Goal: Information Seeking & Learning: Check status

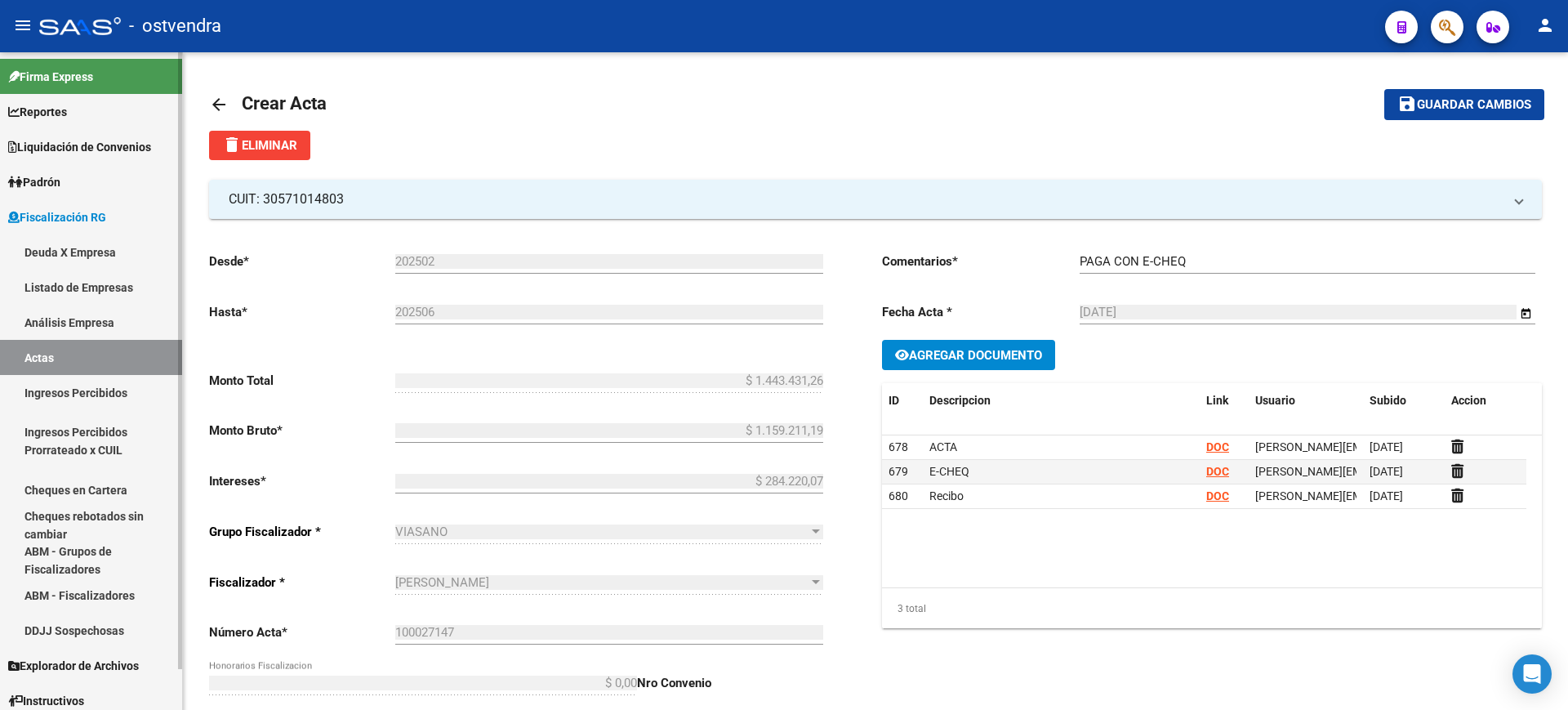
scroll to position [483, 0]
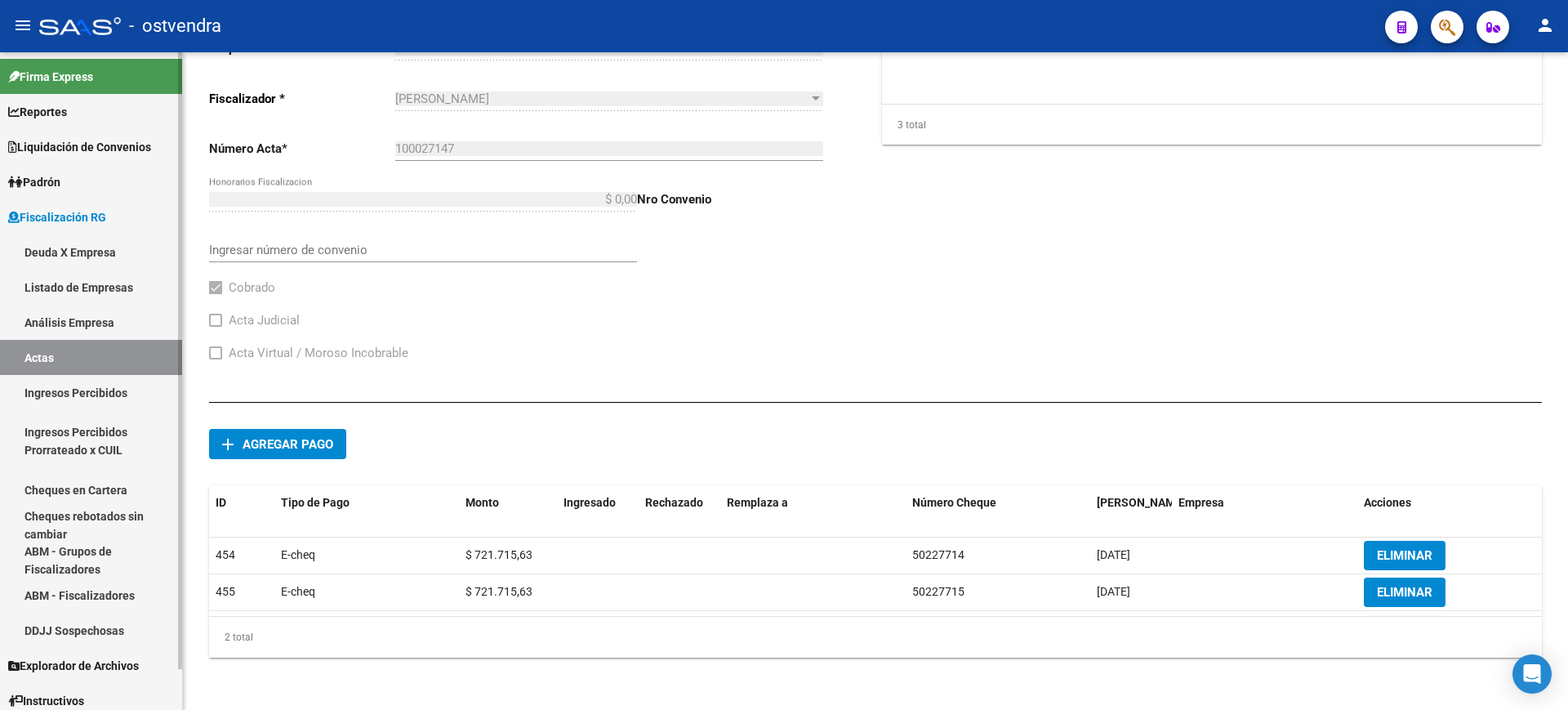
click at [72, 286] on link "Listado de Empresas" at bounding box center [91, 286] width 182 height 35
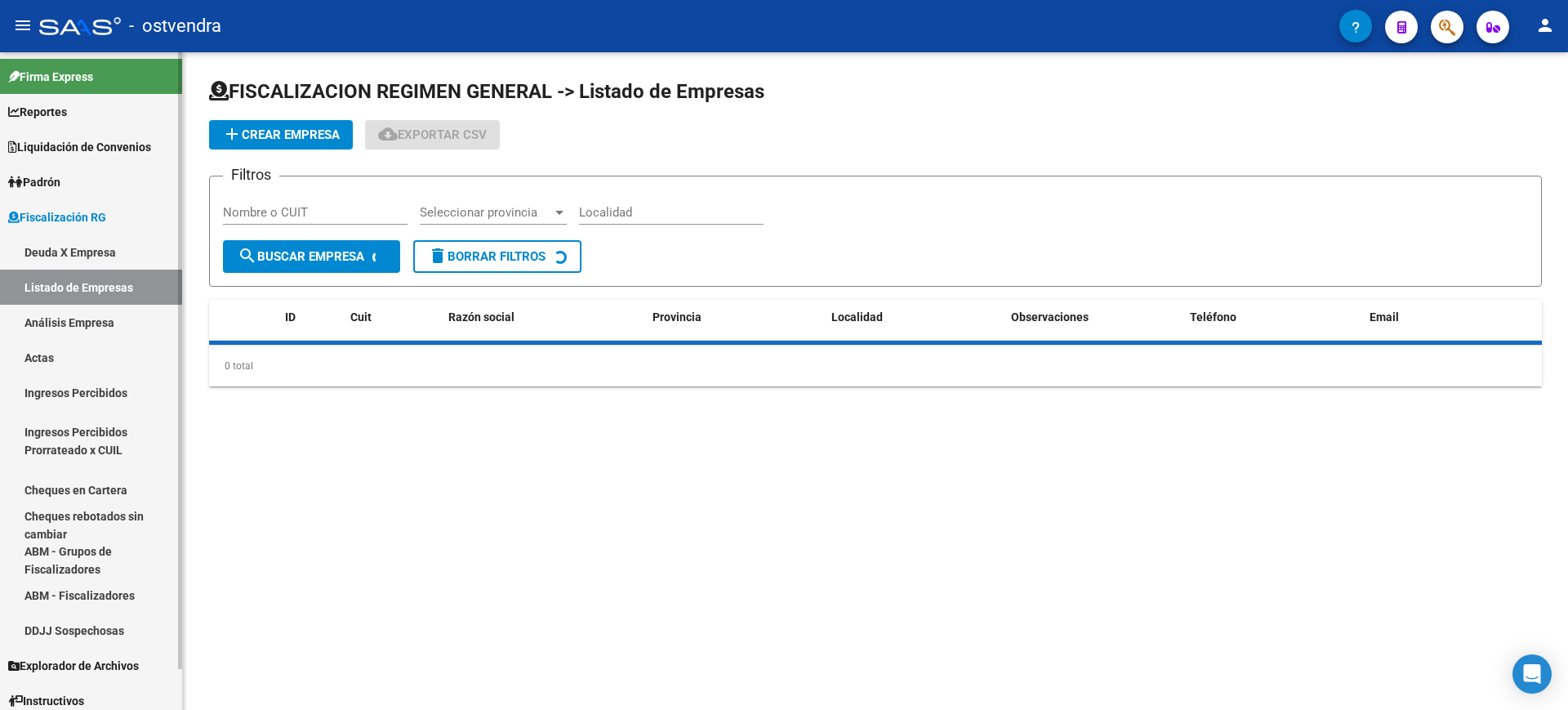
click at [71, 251] on link "Deuda X Empresa" at bounding box center [91, 251] width 182 height 35
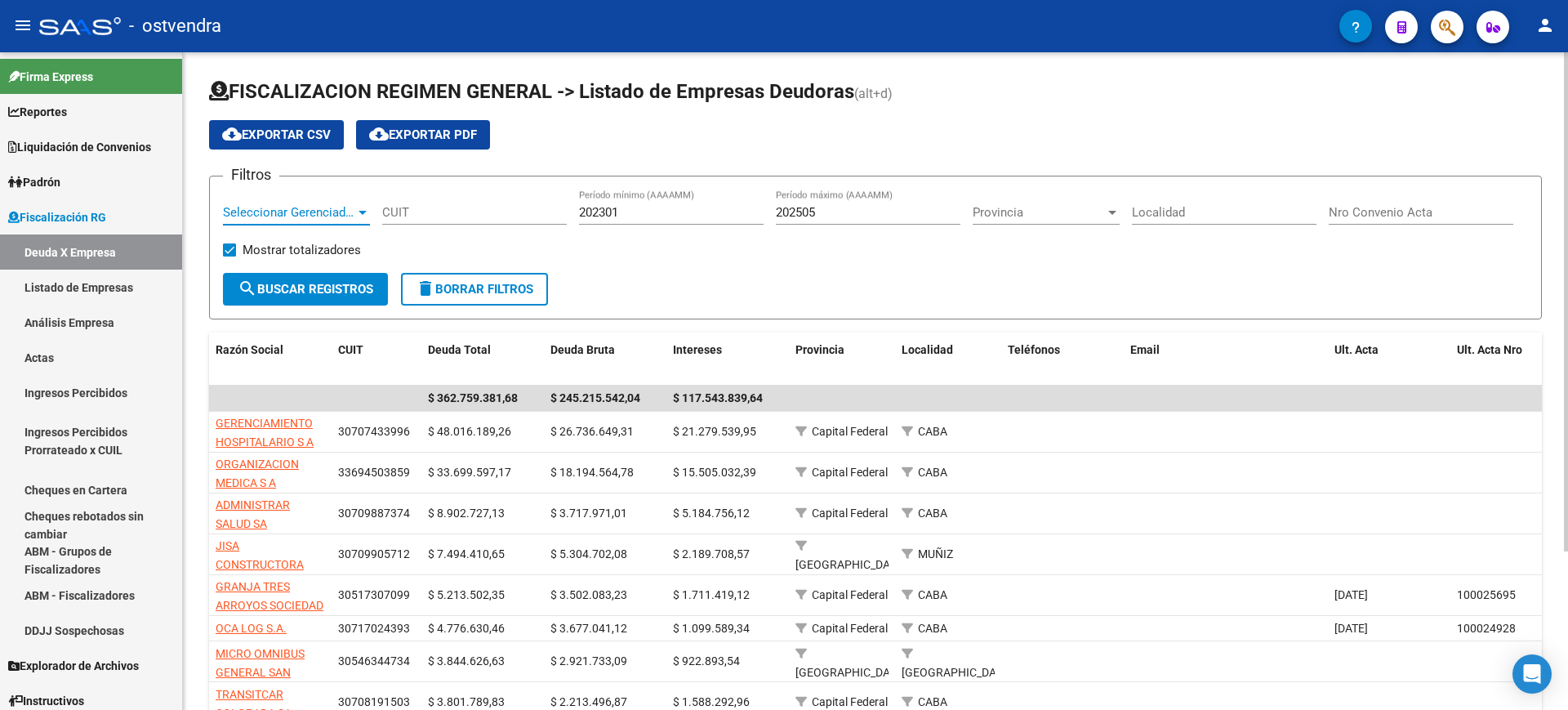
click at [347, 209] on span "Seleccionar Gerenciador" at bounding box center [289, 212] width 132 height 14
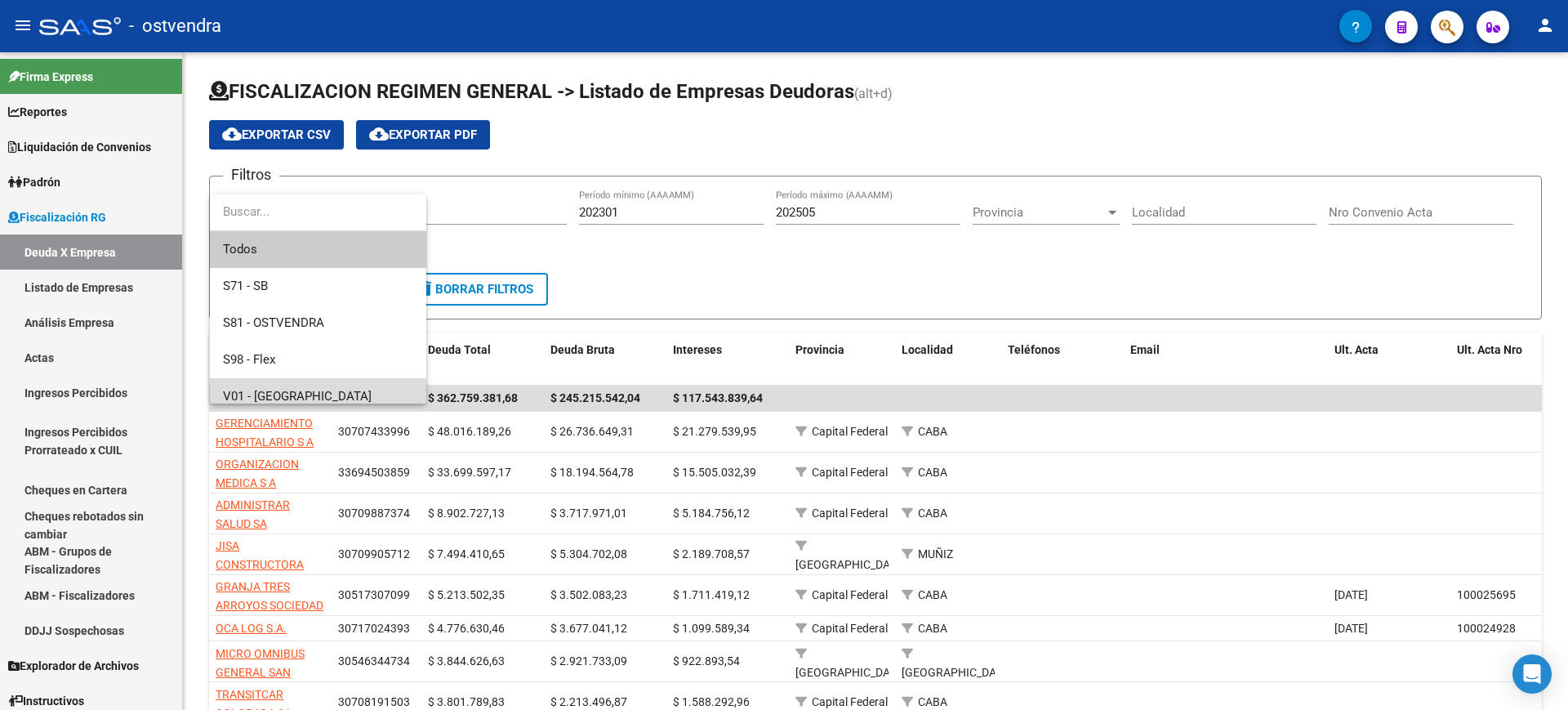
click at [261, 387] on span "V01 - [GEOGRAPHIC_DATA]" at bounding box center [318, 396] width 190 height 37
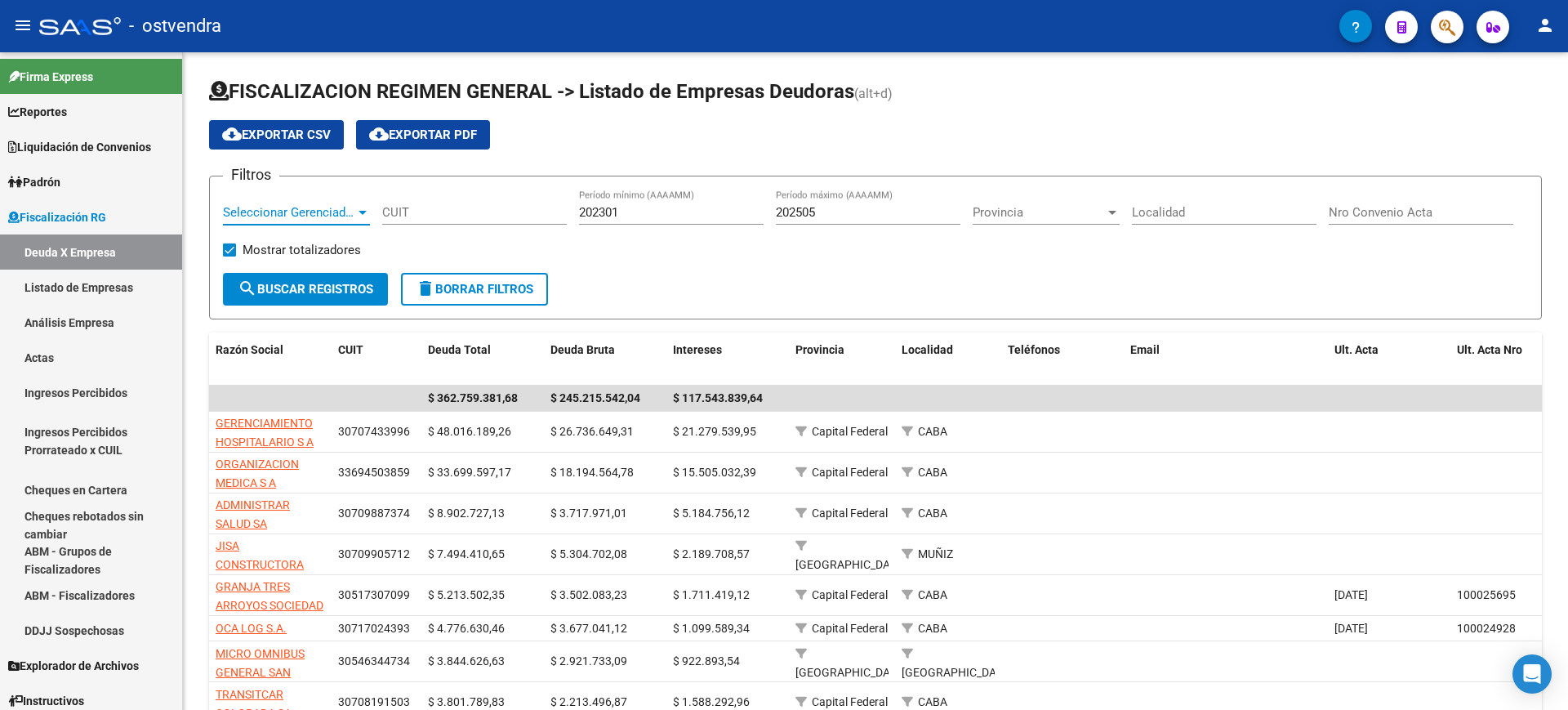
scroll to position [12, 0]
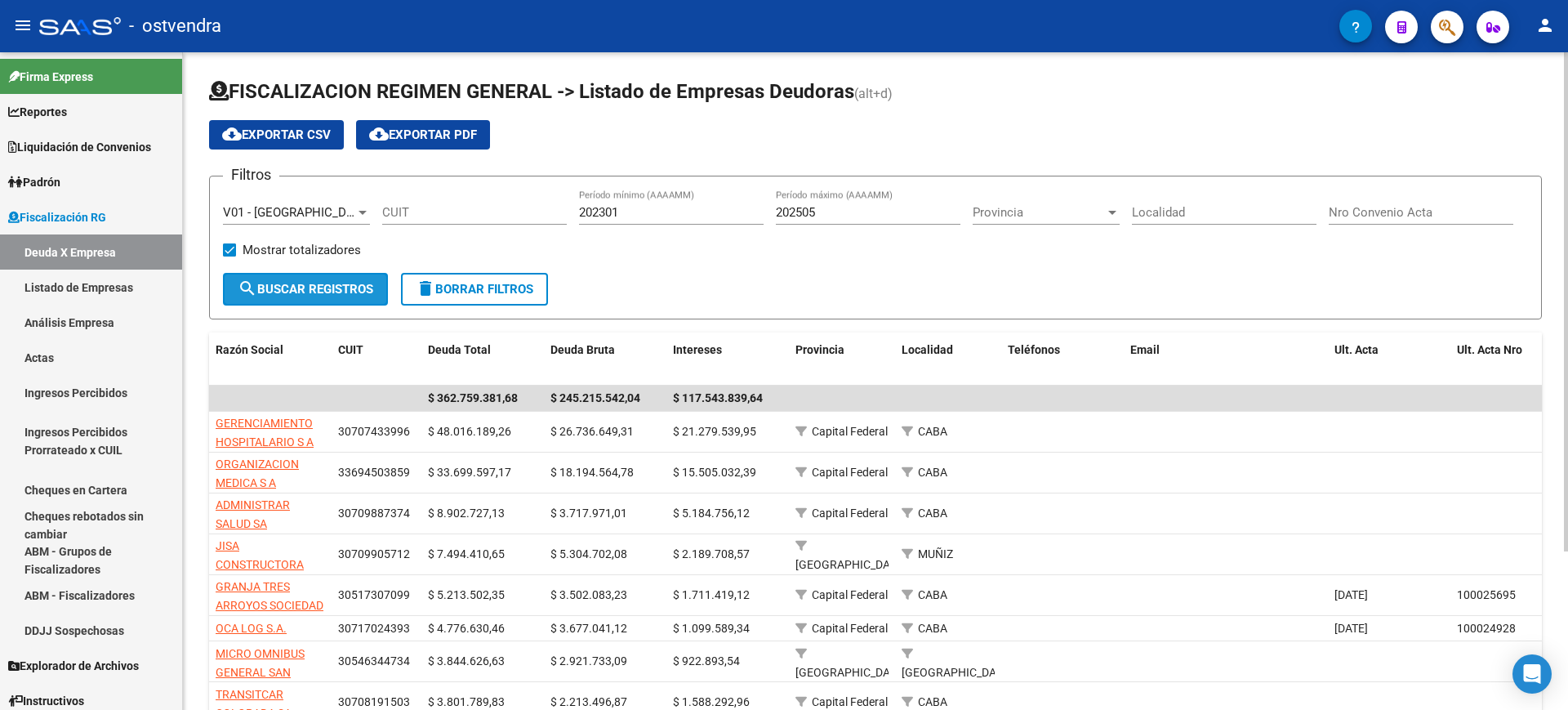
click at [328, 293] on span "search Buscar Registros" at bounding box center [305, 289] width 136 height 14
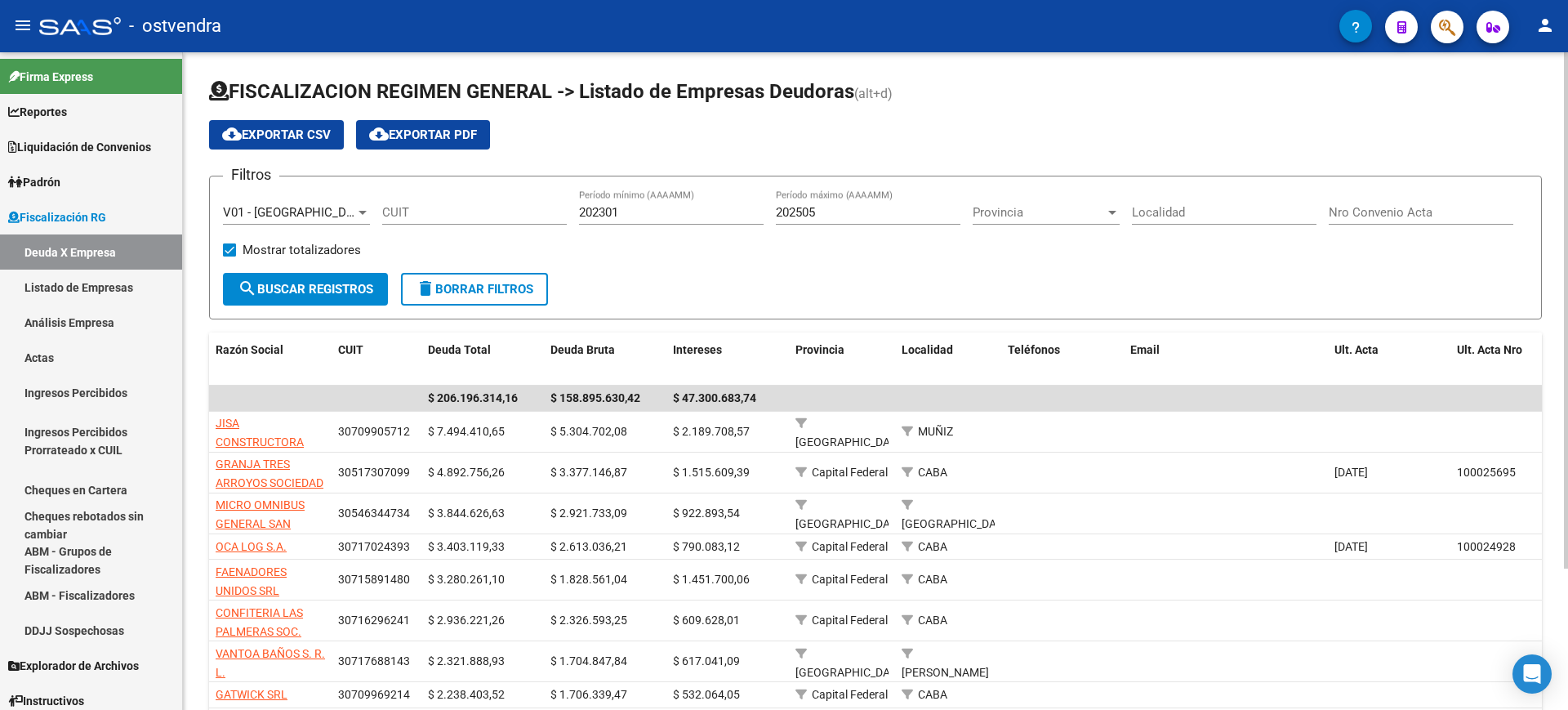
click at [286, 131] on span "cloud_download Exportar CSV" at bounding box center [276, 135] width 109 height 14
click at [61, 317] on link "Análisis Empresa" at bounding box center [91, 322] width 182 height 35
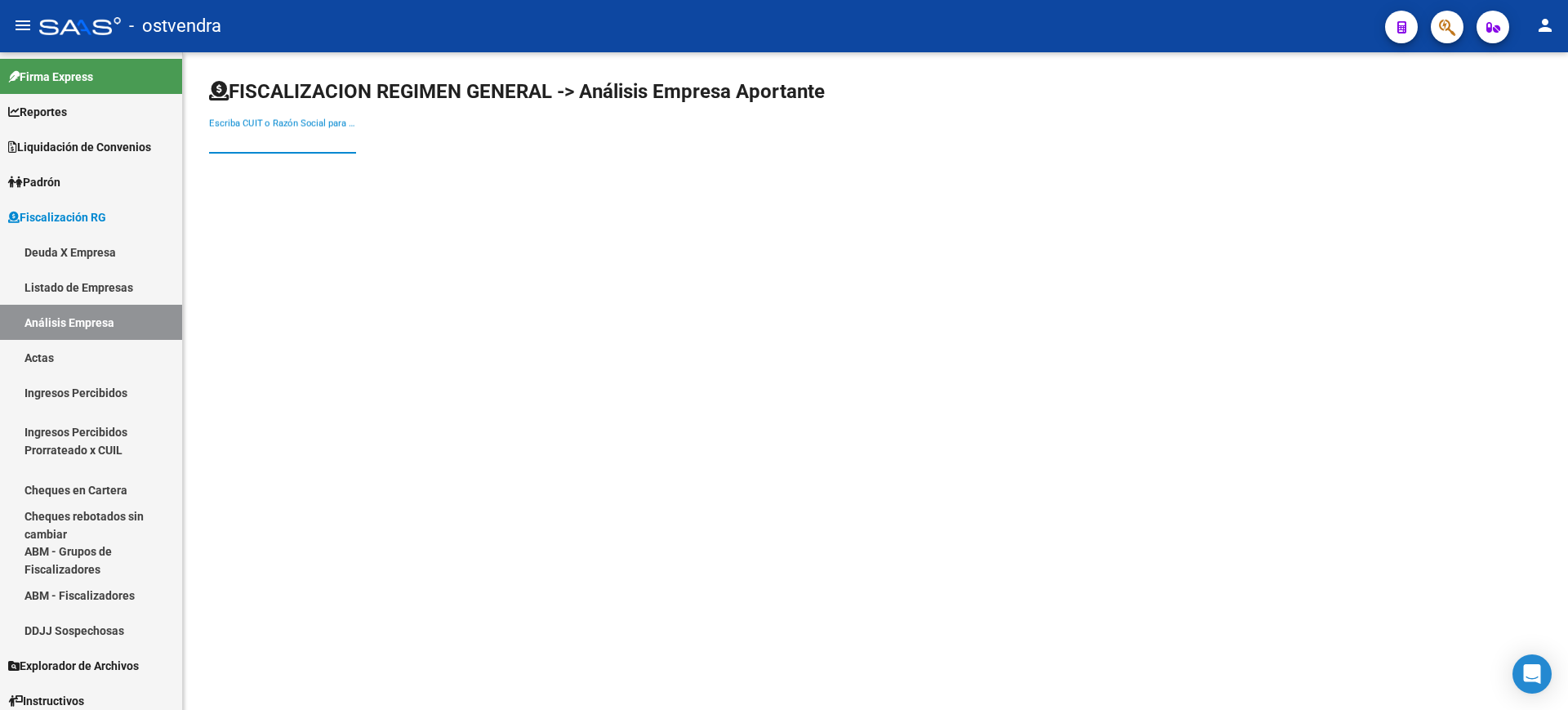
click at [284, 135] on input "Escriba CUIT o Razón Social para buscar" at bounding box center [282, 140] width 147 height 14
paste input "30696112890"
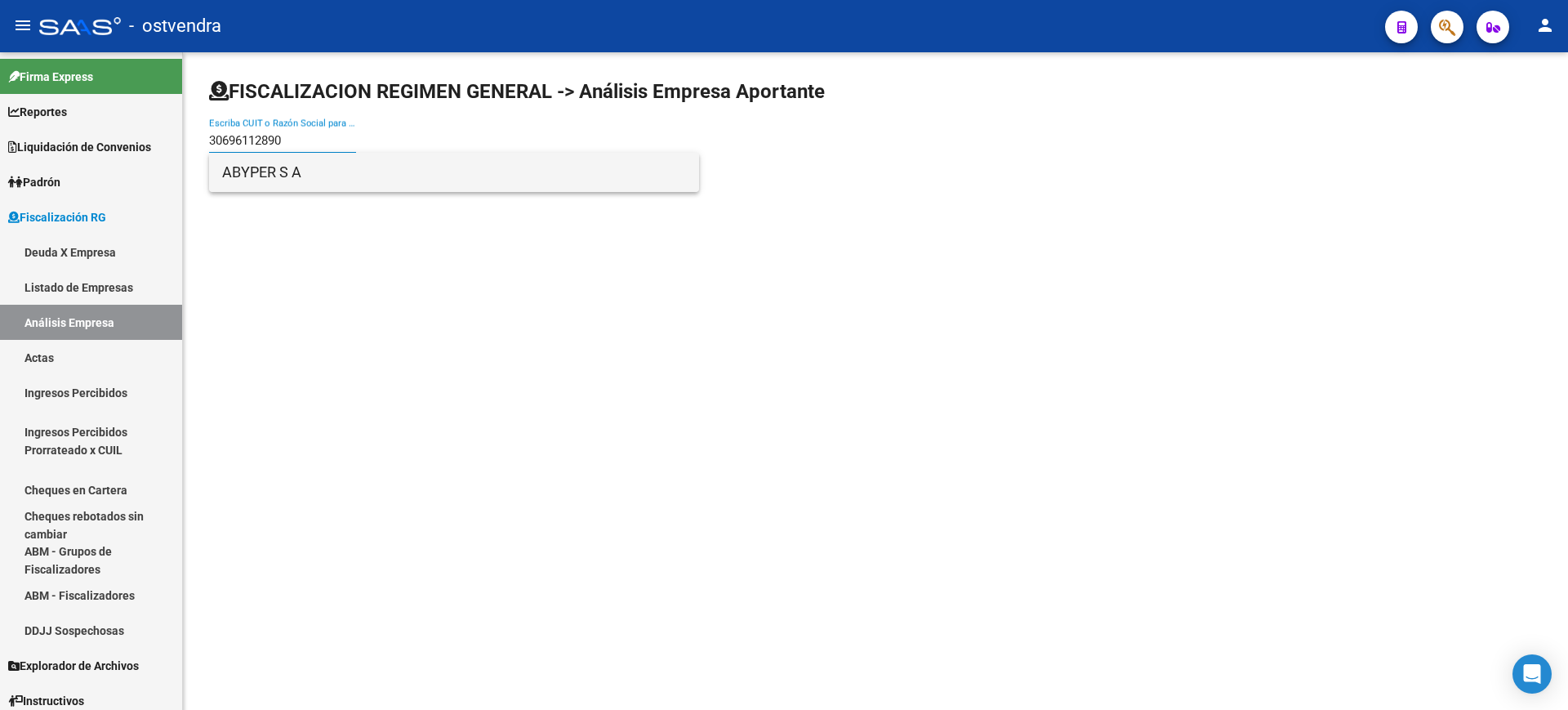
type input "30696112890"
click at [241, 176] on span "ABYPER S A" at bounding box center [454, 173] width 464 height 40
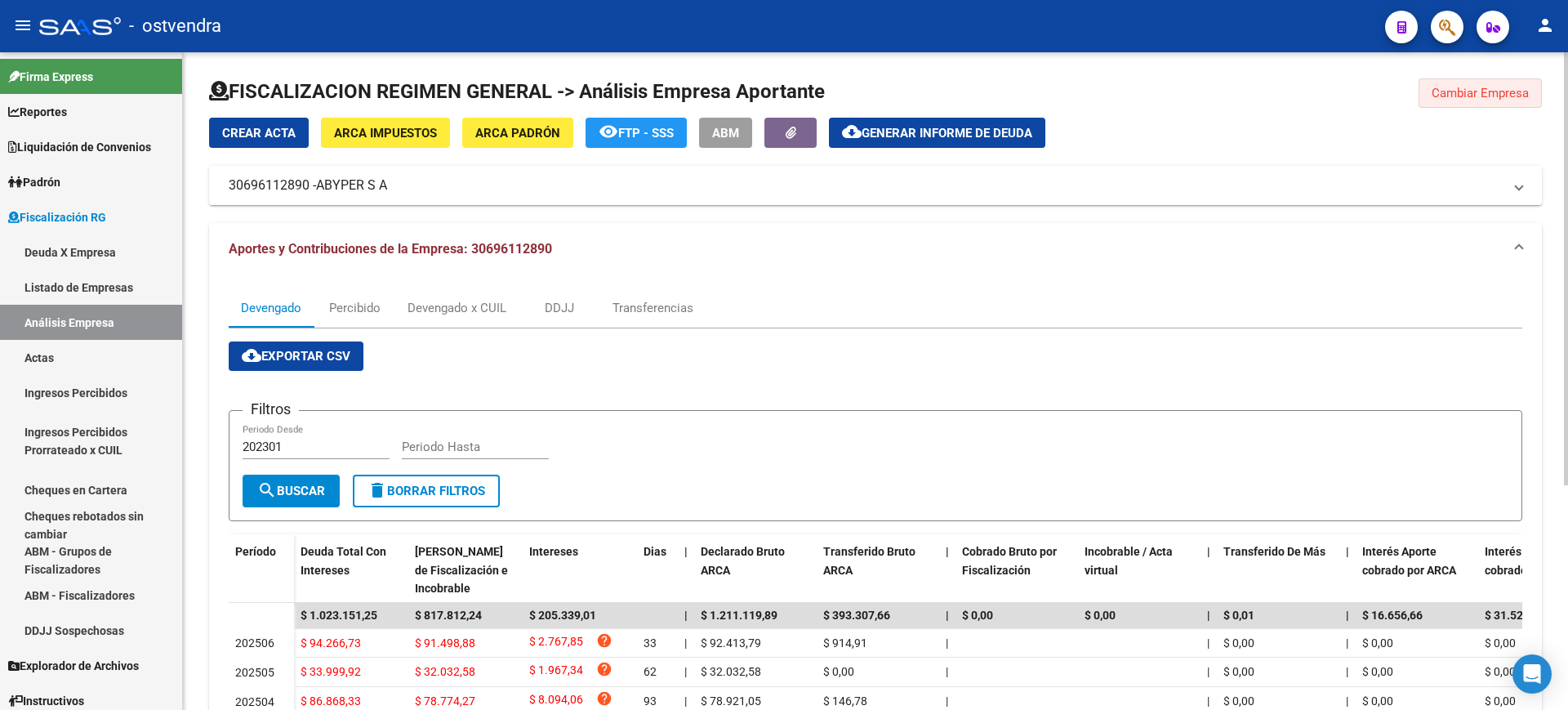
click at [1491, 88] on span "Cambiar Empresa" at bounding box center [1481, 93] width 97 height 14
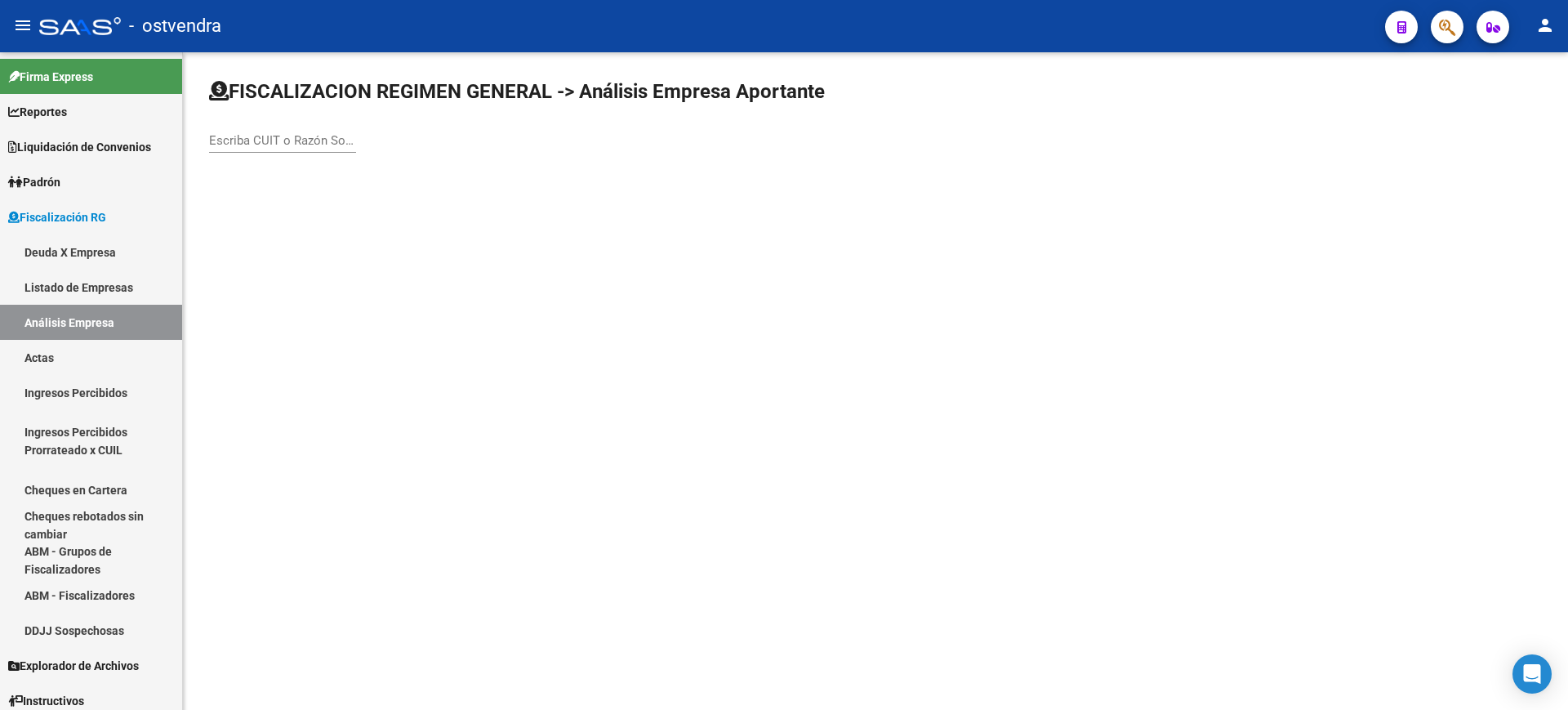
click at [267, 136] on input "Escriba CUIT o Razón Social para buscar" at bounding box center [282, 140] width 147 height 14
paste input "30711160163"
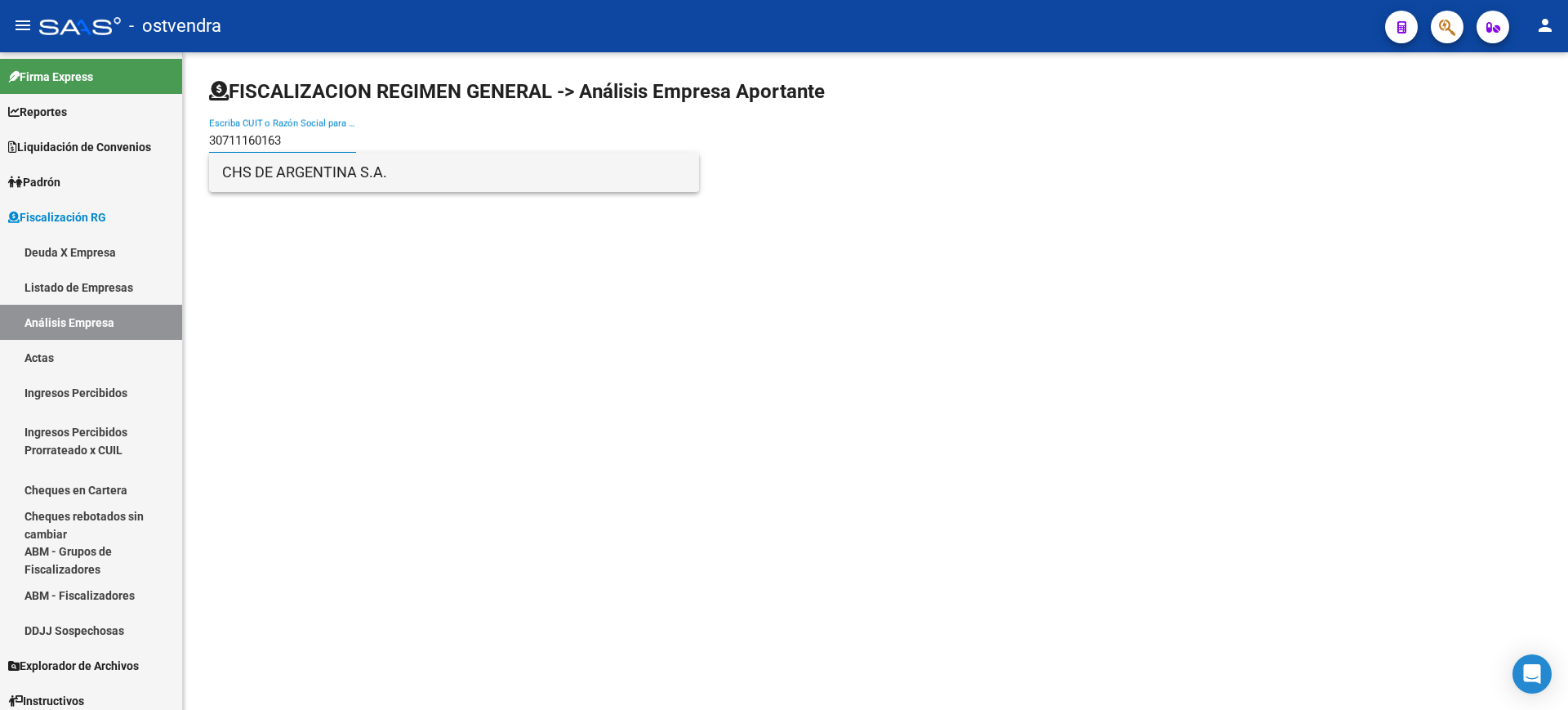
type input "30711160163"
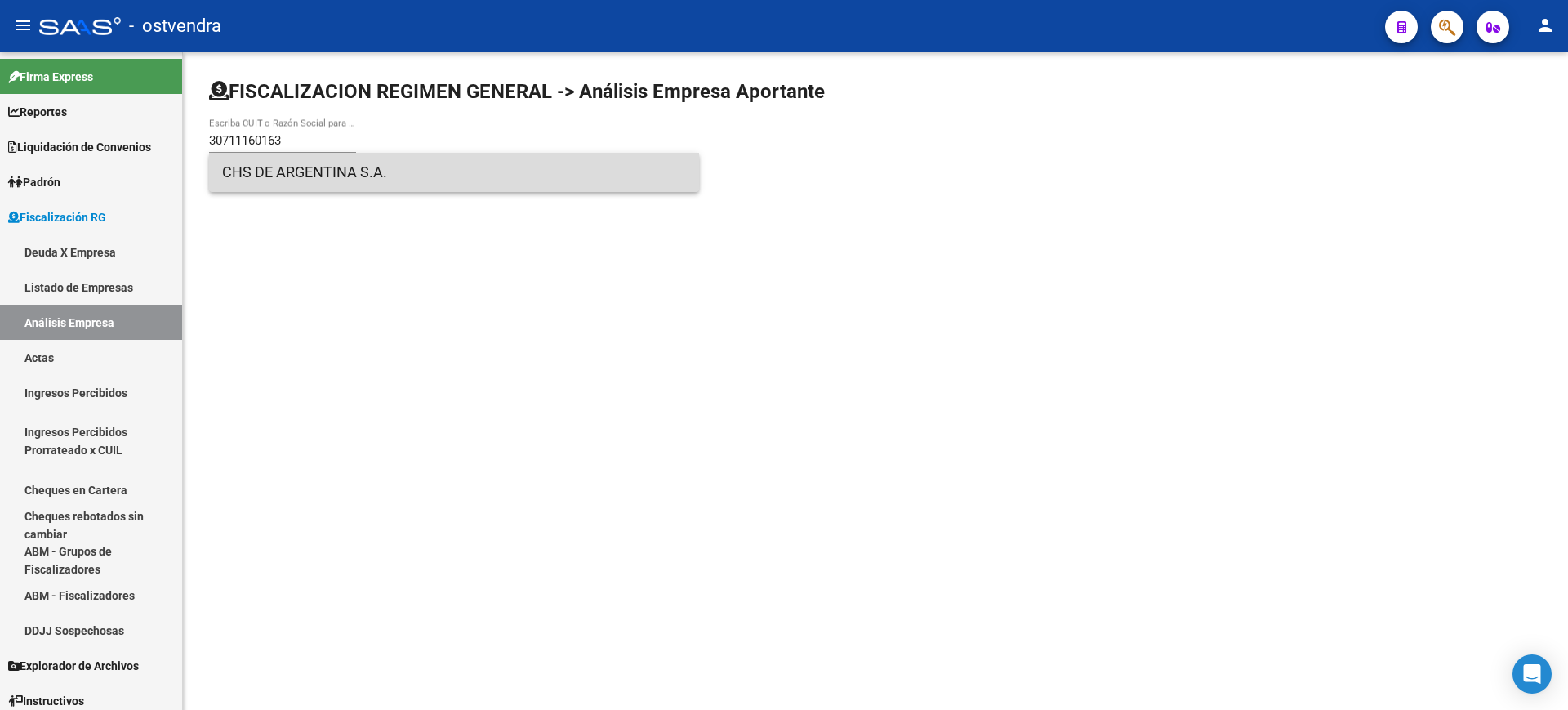
click at [275, 166] on span "CHS DE ARGENTINA S.A." at bounding box center [454, 173] width 464 height 40
